Goal: Transaction & Acquisition: Obtain resource

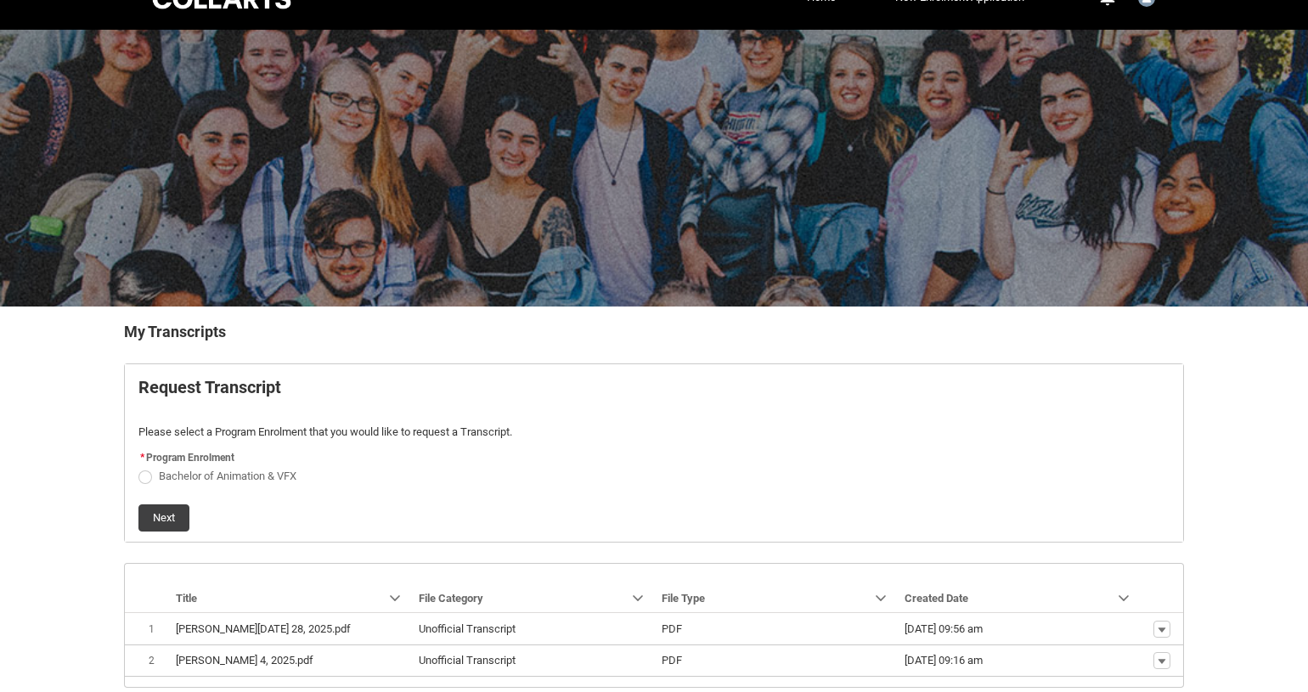
scroll to position [111, 0]
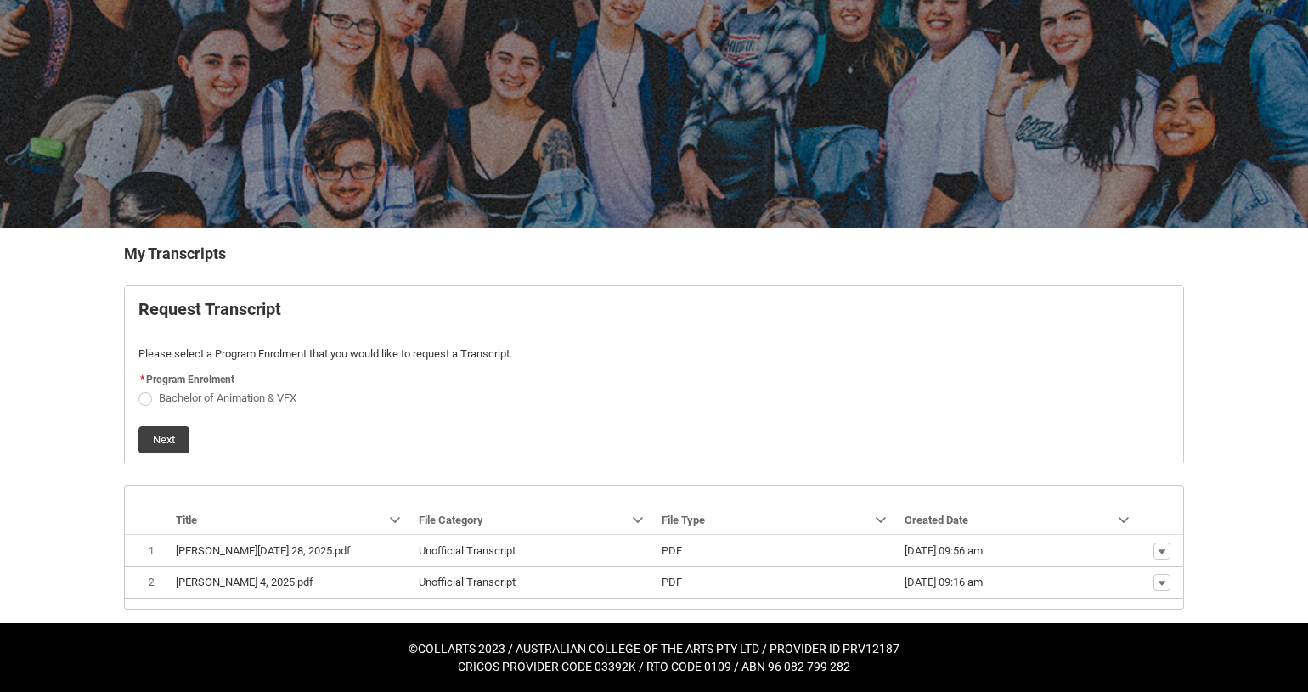
click at [144, 398] on span "Request_Student_Transcript flow" at bounding box center [145, 399] width 14 height 14
click at [138, 389] on input "Bachelor of Animation & VFX" at bounding box center [138, 388] width 1 height 1
radio input "true"
click at [183, 432] on button "Next" at bounding box center [163, 439] width 51 height 27
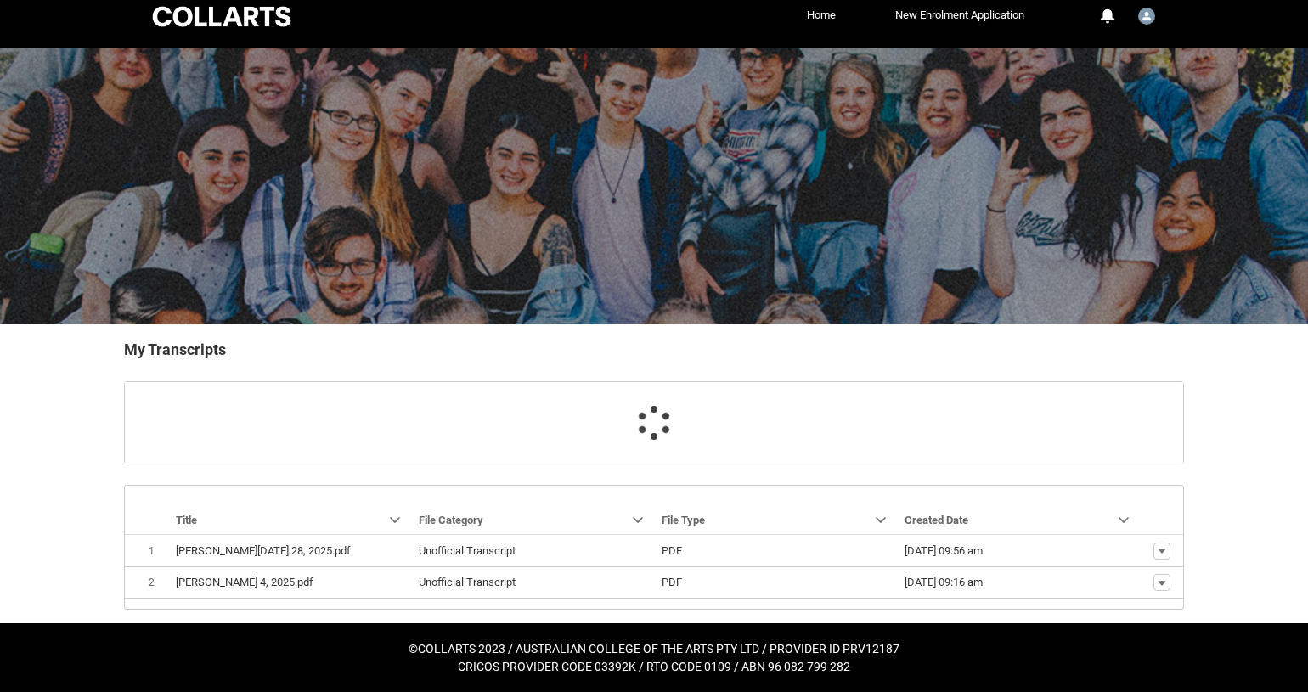
scroll to position [51, 0]
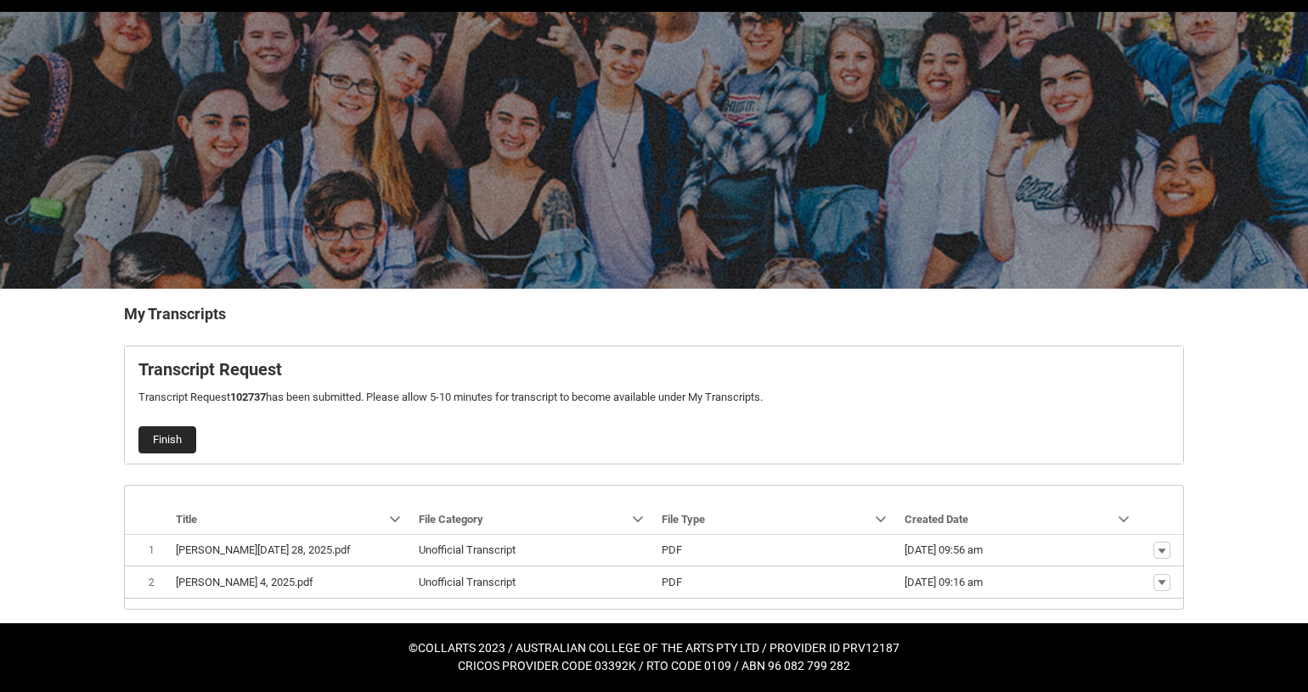
click at [168, 433] on button "Finish" at bounding box center [167, 439] width 58 height 27
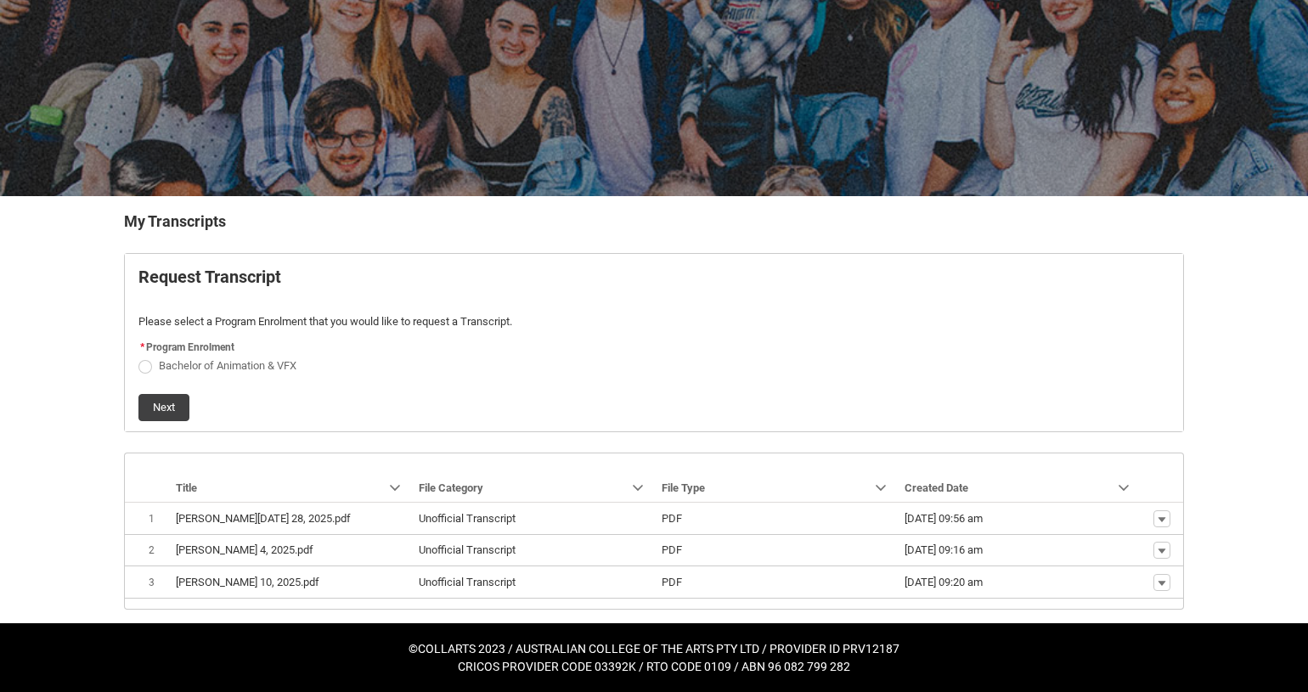
scroll to position [144, 0]
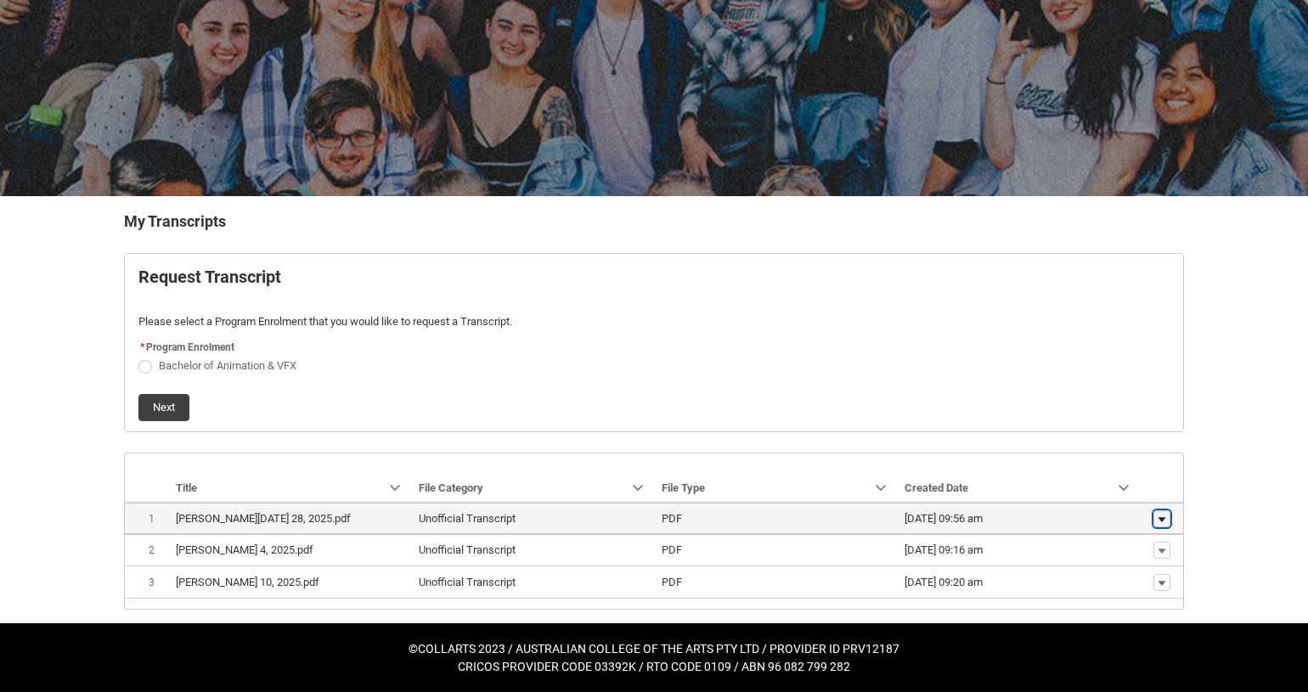
click at [1164, 517] on lightning-primitive-icon "button" at bounding box center [1162, 519] width 10 height 12
click at [1121, 550] on span "Download" at bounding box center [1123, 546] width 47 height 15
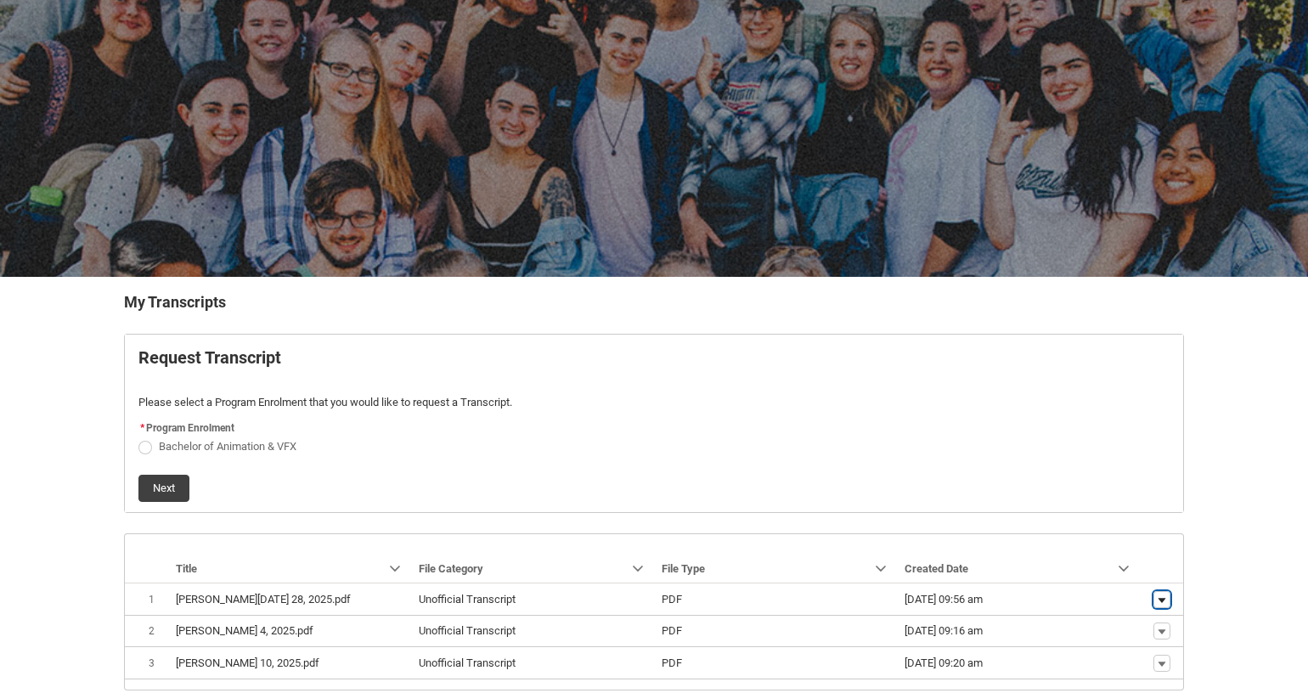
scroll to position [58, 0]
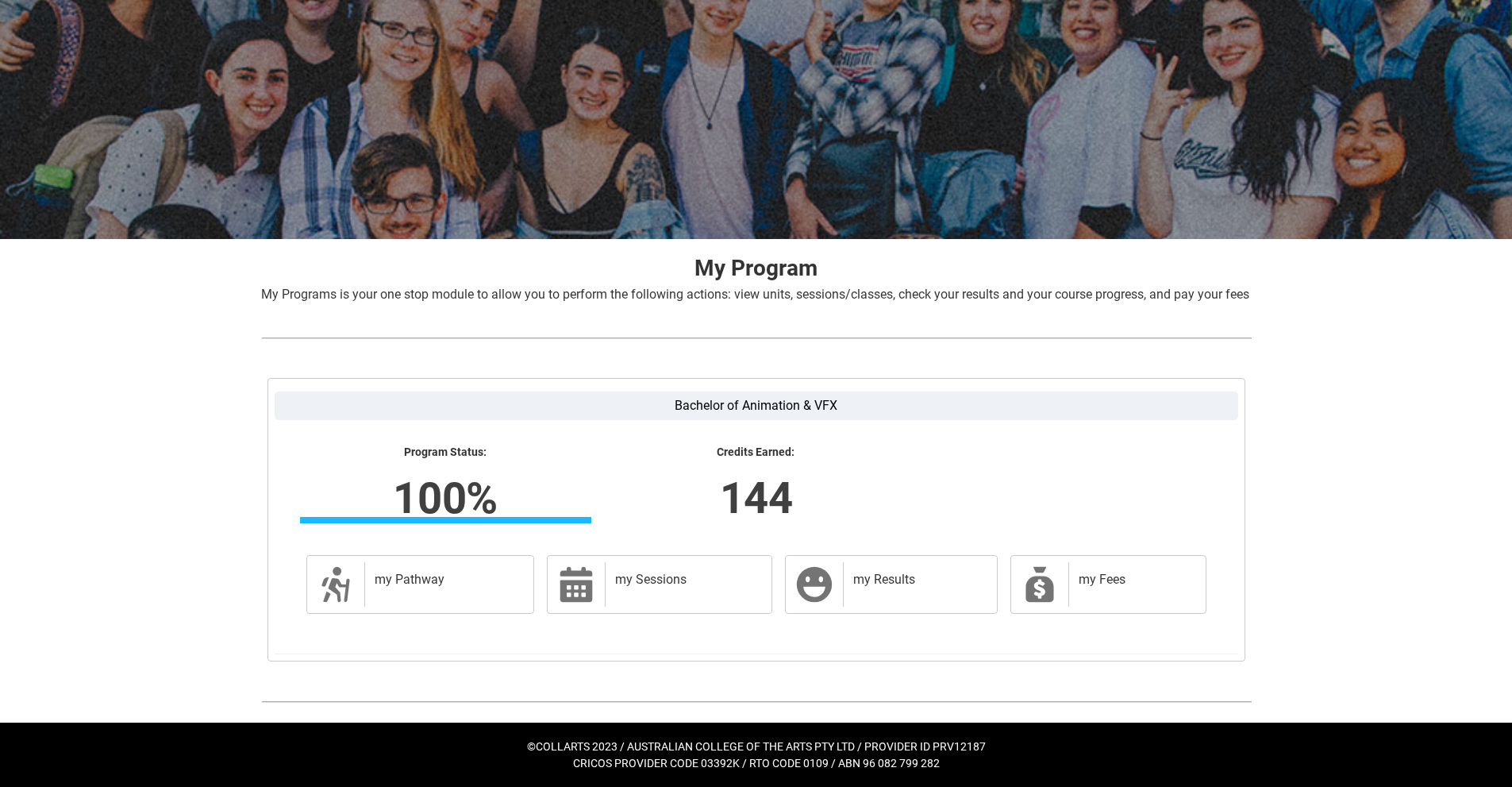
scroll to position [97, 0]
drag, startPoint x: 470, startPoint y: 488, endPoint x: 498, endPoint y: 487, distance: 28.0
click at [471, 488] on lightning-formatted-number "100%" at bounding box center [445, 498] width 495 height 65
click at [766, 483] on lightning-formatted-number "144" at bounding box center [756, 498] width 495 height 65
click at [607, 592] on div "my Sessions" at bounding box center [685, 584] width 161 height 45
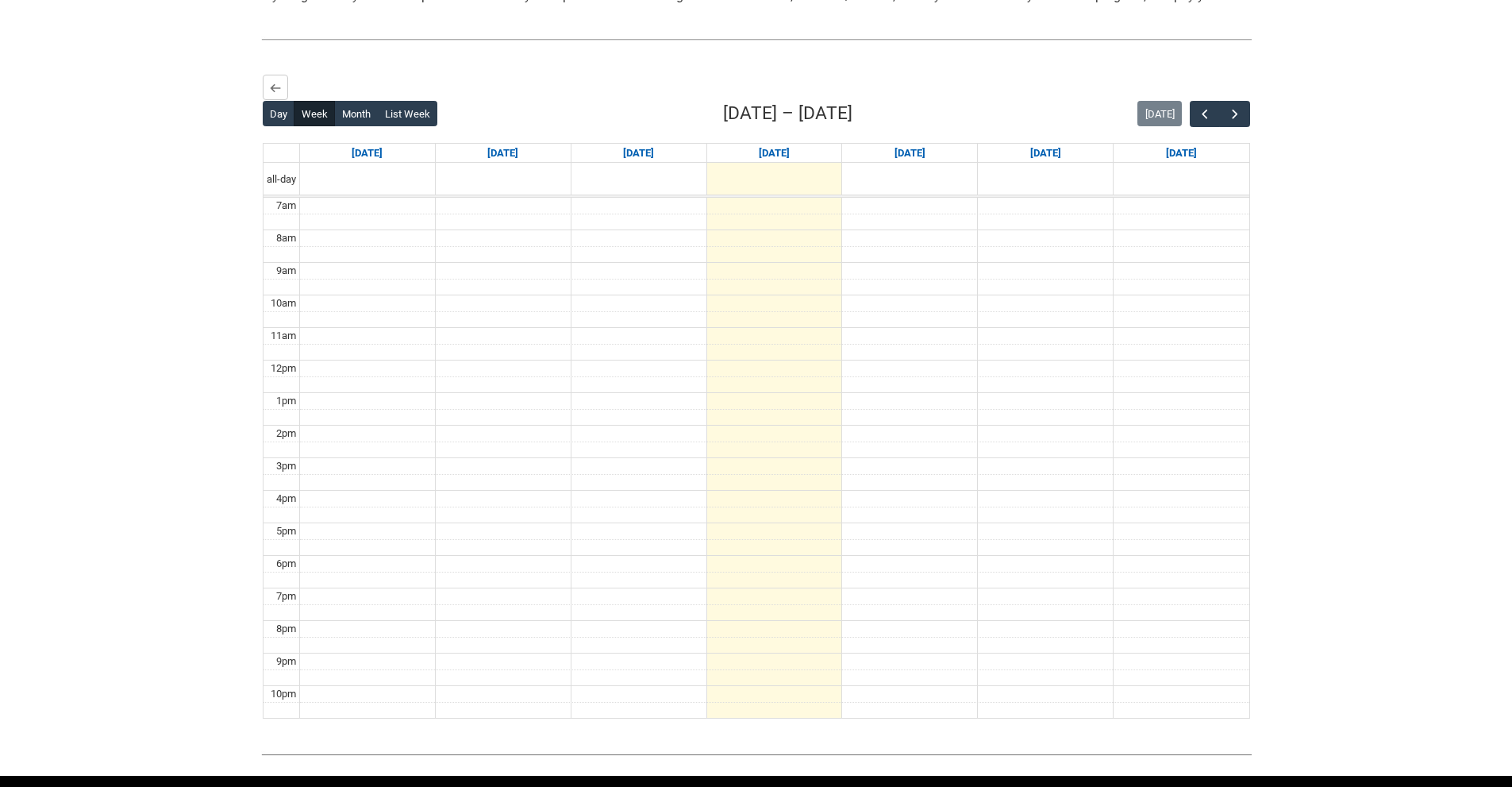
scroll to position [450, 0]
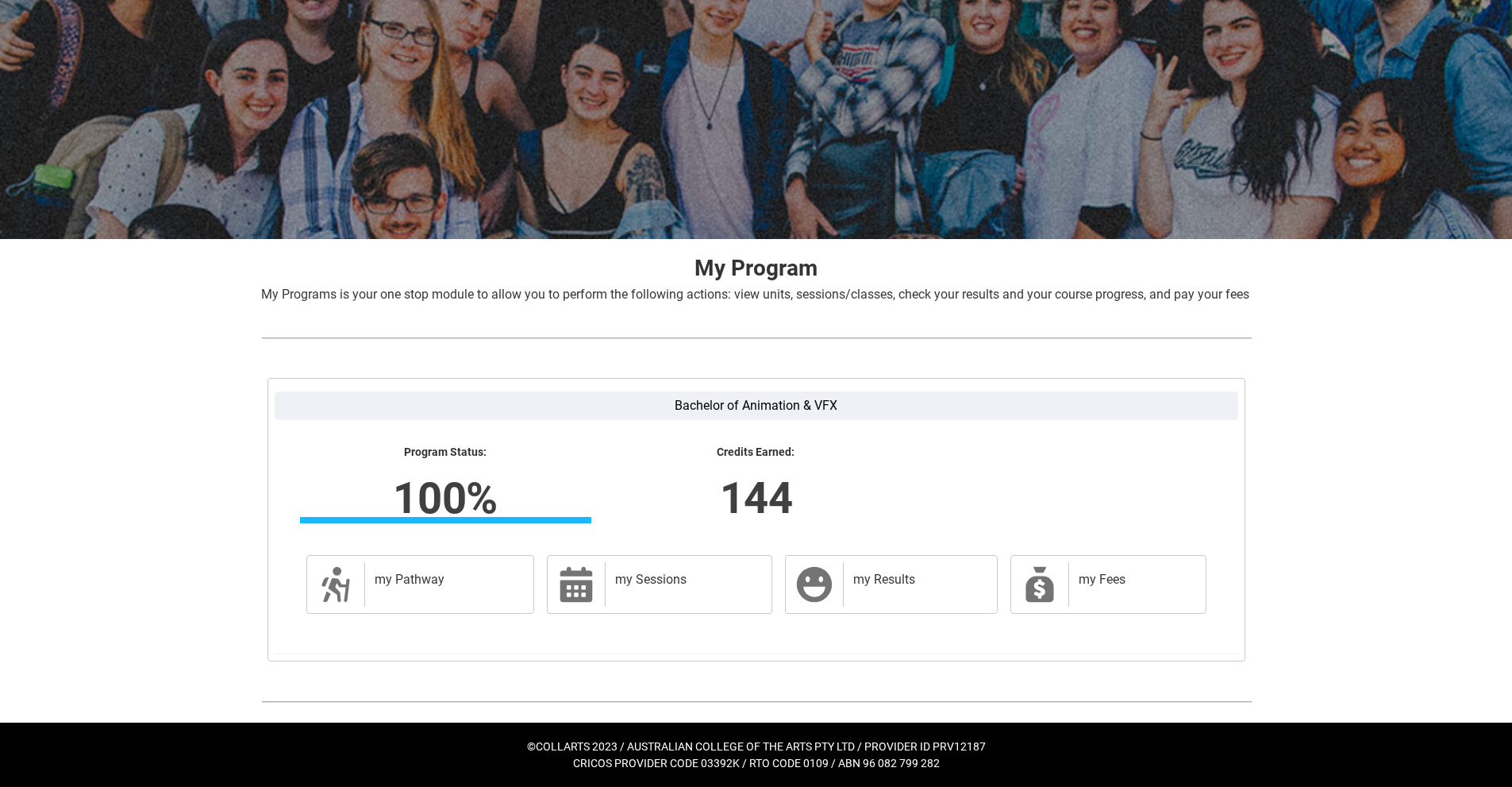
scroll to position [97, 0]
click at [392, 564] on div "my Pathway" at bounding box center [446, 584] width 164 height 45
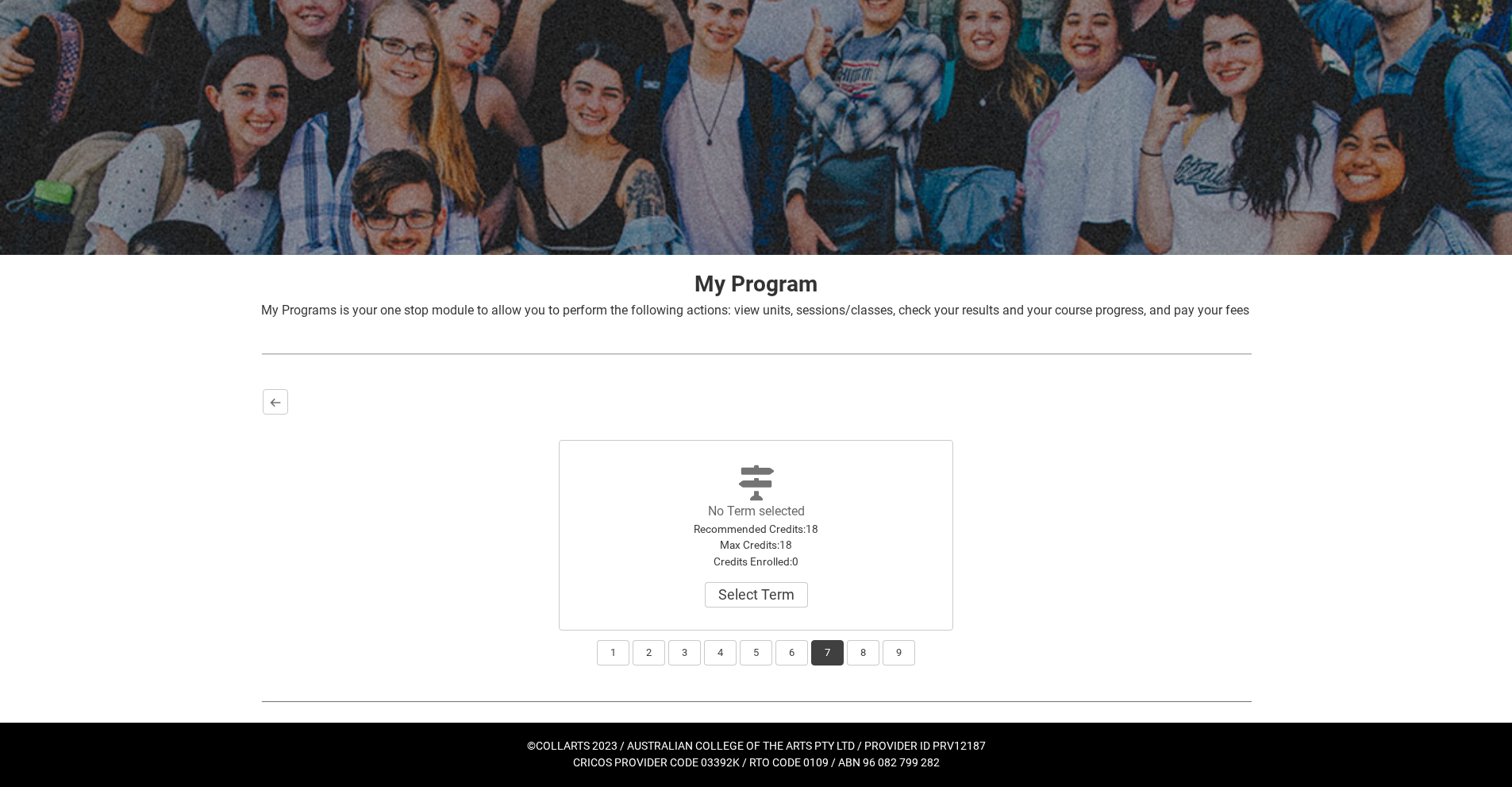
scroll to position [81, 0]
click at [874, 651] on button "8" at bounding box center [863, 652] width 33 height 25
click at [899, 649] on button "9" at bounding box center [899, 652] width 33 height 25
click at [862, 654] on button "8" at bounding box center [863, 652] width 33 height 25
click at [810, 646] on div "1 2 3 4 5 6 7 8 9" at bounding box center [756, 647] width 988 height 35
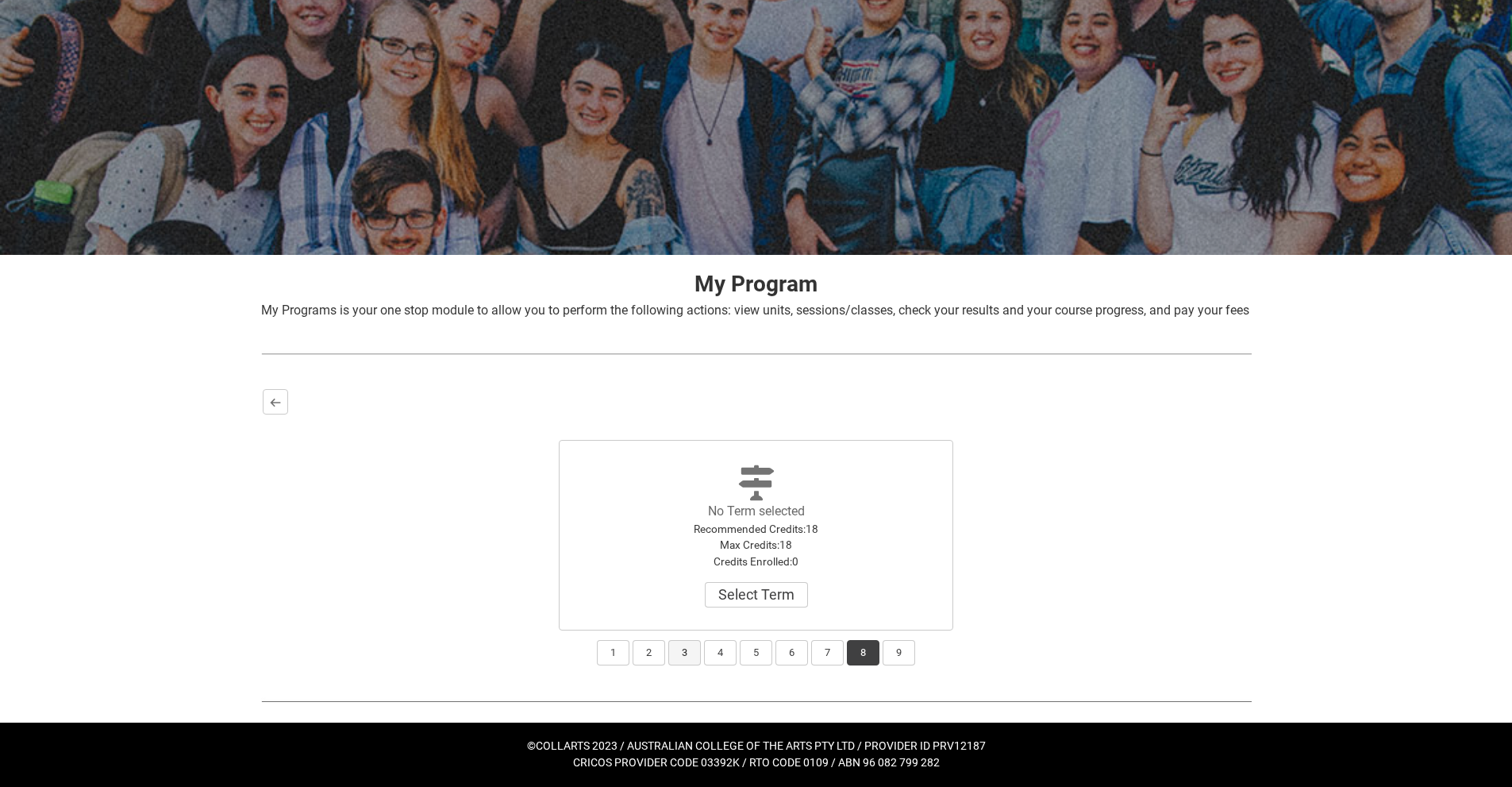
drag, startPoint x: 737, startPoint y: 651, endPoint x: 685, endPoint y: 646, distance: 52.2
click at [728, 651] on div "1 2 3 4 5 6 7 8 9" at bounding box center [756, 647] width 988 height 35
click at [635, 646] on button "2" at bounding box center [649, 652] width 33 height 25
click at [682, 656] on button "3" at bounding box center [684, 652] width 33 height 25
click at [703, 655] on div "1 2 3 4 5 6 7 8 9" at bounding box center [756, 647] width 988 height 35
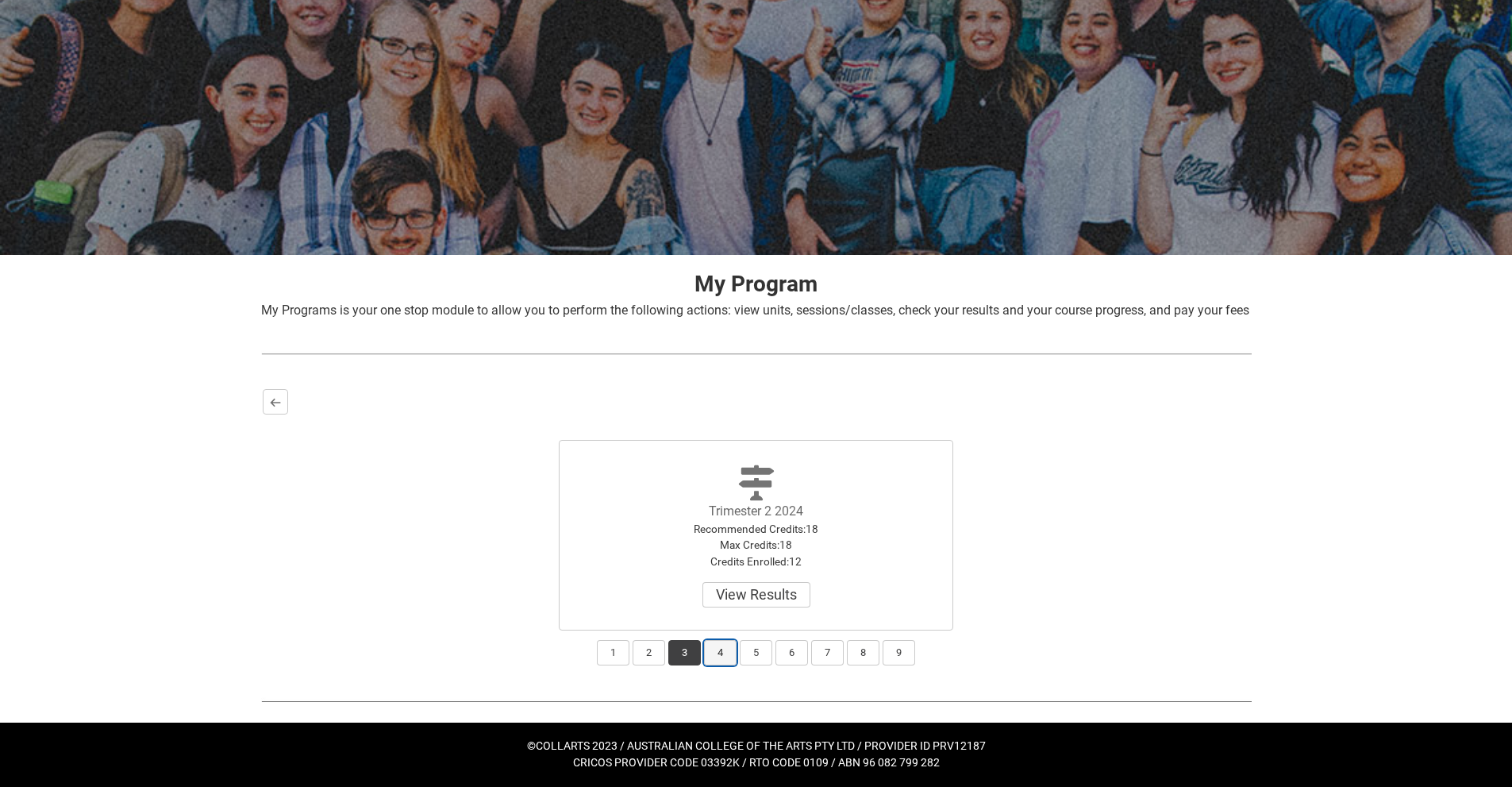
click at [709, 650] on button "4" at bounding box center [720, 652] width 33 height 25
click at [748, 658] on button "5" at bounding box center [756, 652] width 33 height 25
click at [797, 662] on button "6" at bounding box center [792, 652] width 33 height 25
click at [820, 661] on button "7" at bounding box center [827, 652] width 33 height 25
click at [786, 659] on button "6" at bounding box center [792, 652] width 33 height 25
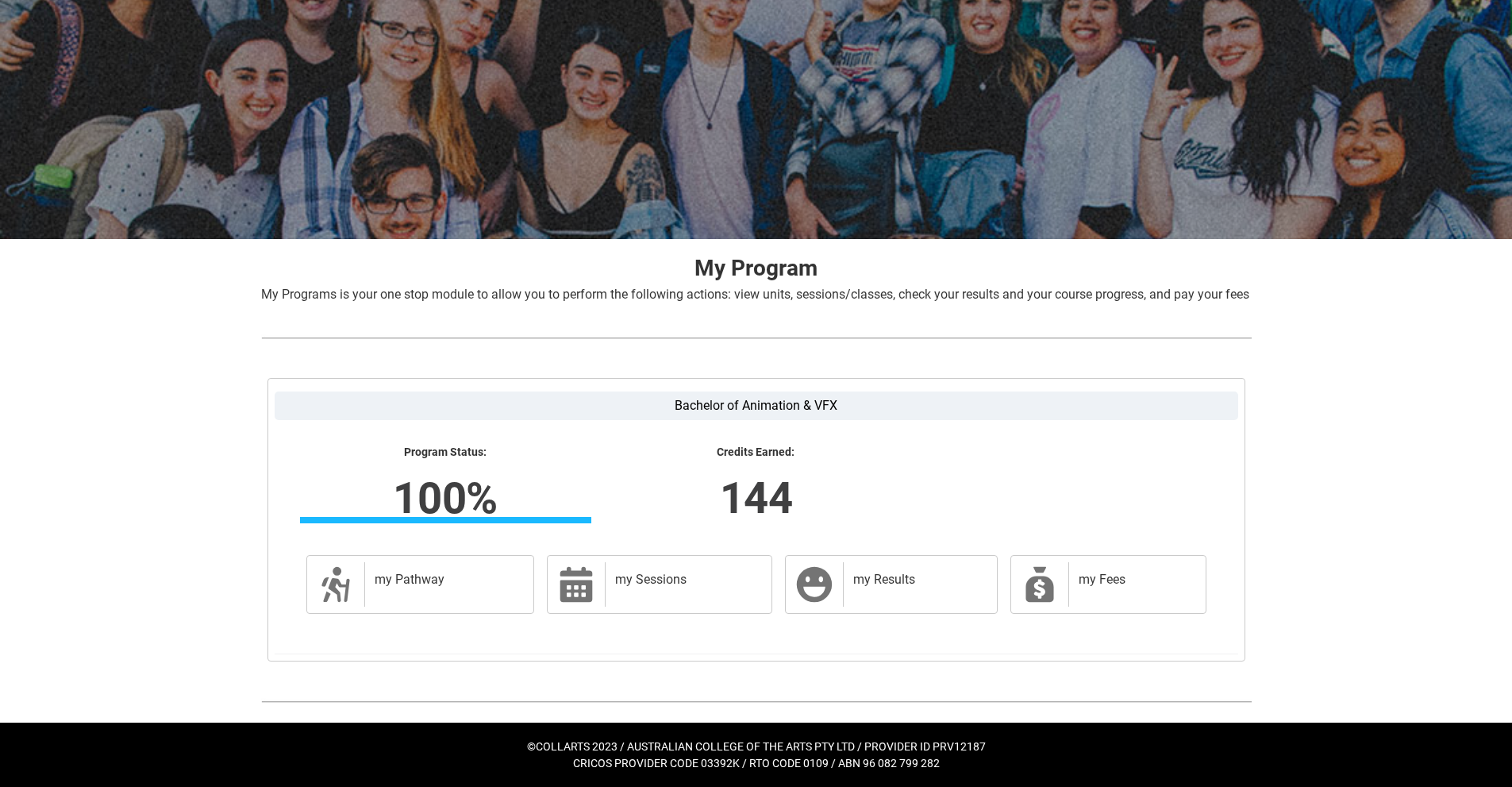
scroll to position [97, 0]
click at [745, 497] on lightning-formatted-number "144" at bounding box center [756, 498] width 495 height 65
click at [925, 600] on div "my Results" at bounding box center [916, 584] width 147 height 45
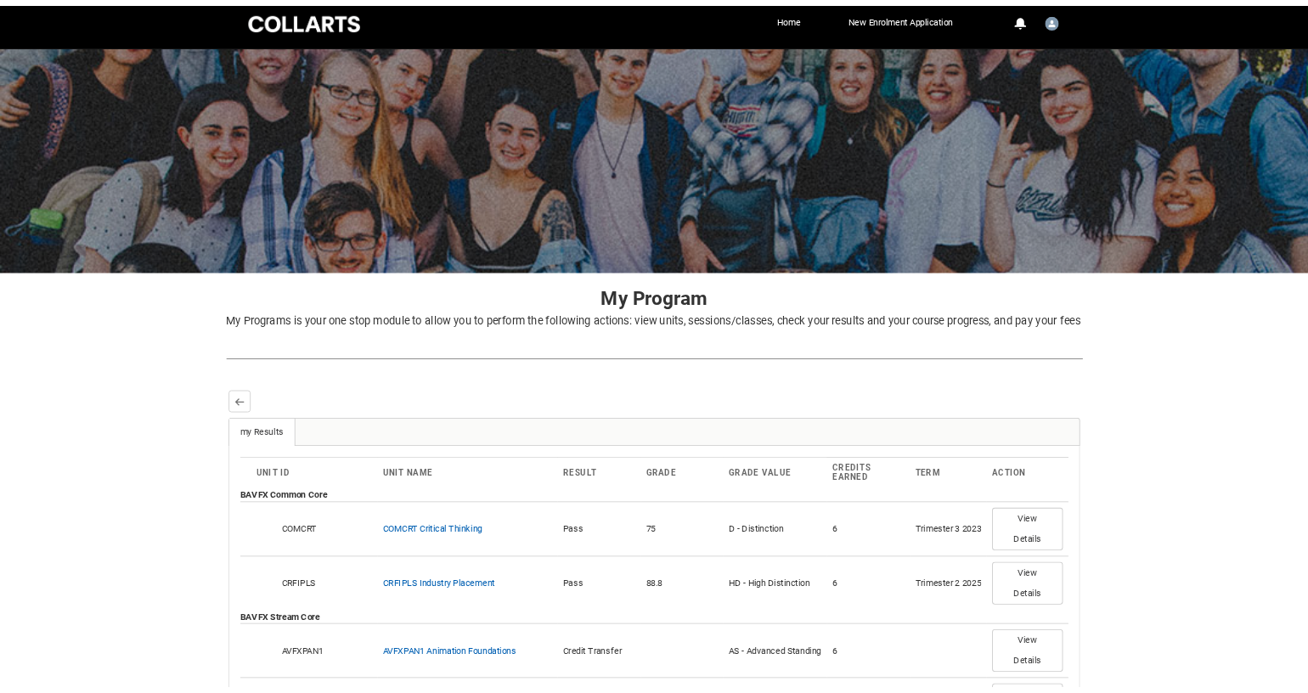
scroll to position [0, 0]
